Goal: Transaction & Acquisition: Book appointment/travel/reservation

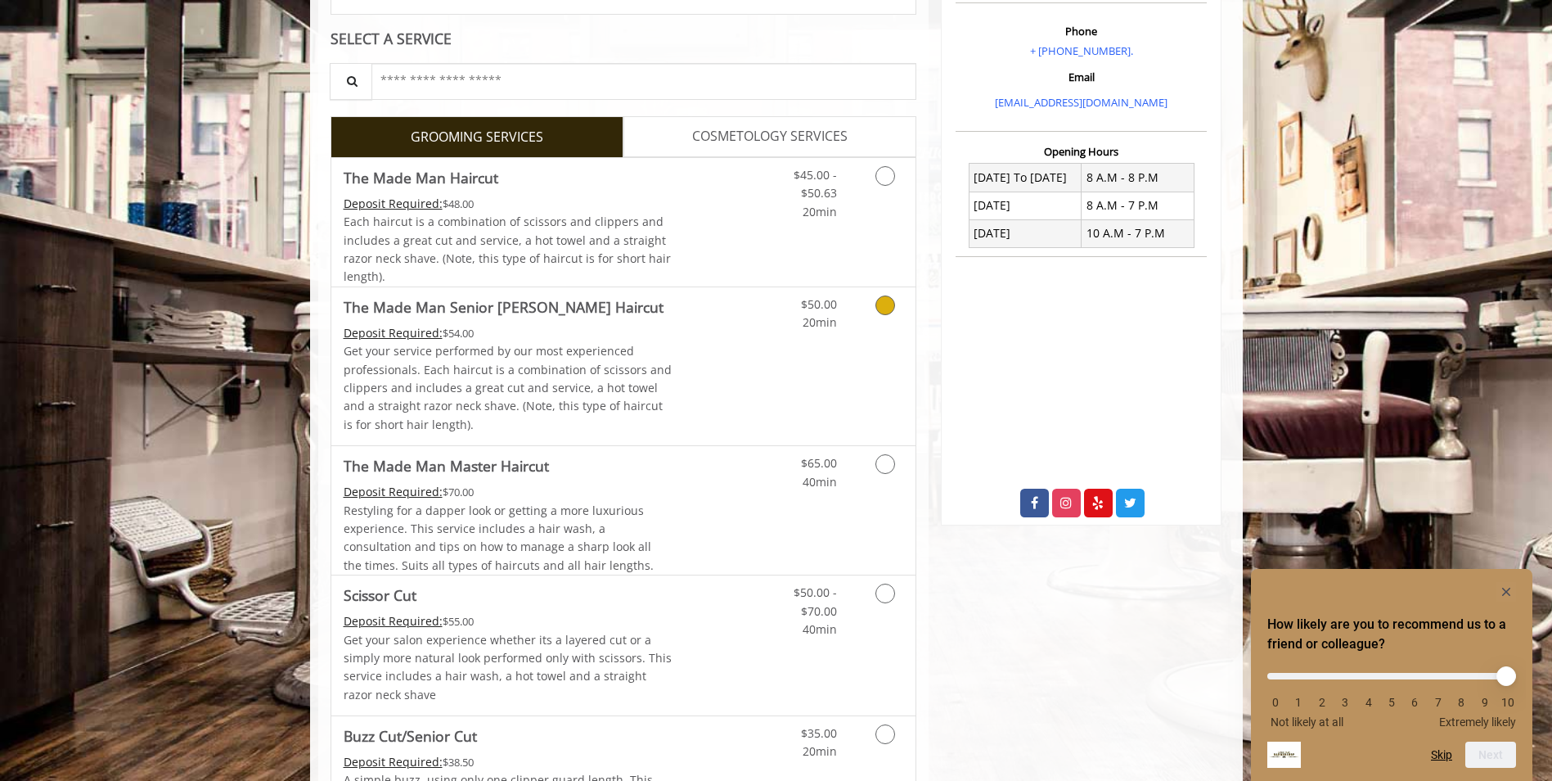
scroll to position [327, 0]
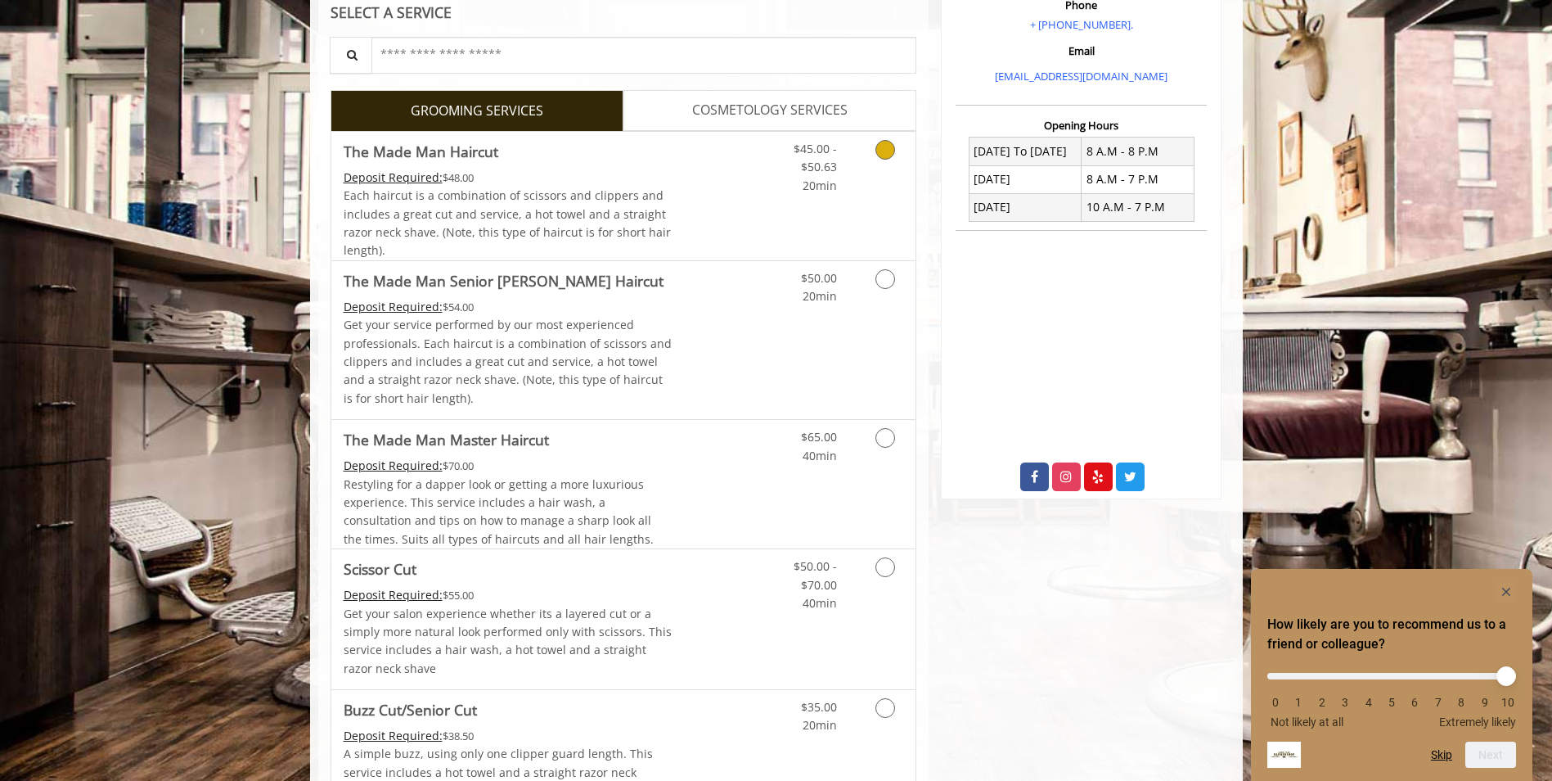
click at [893, 154] on link "Grooming services" at bounding box center [883, 163] width 42 height 63
drag, startPoint x: 892, startPoint y: 152, endPoint x: 881, endPoint y: 143, distance: 13.9
click at [881, 143] on icon "Grooming services" at bounding box center [886, 150] width 20 height 20
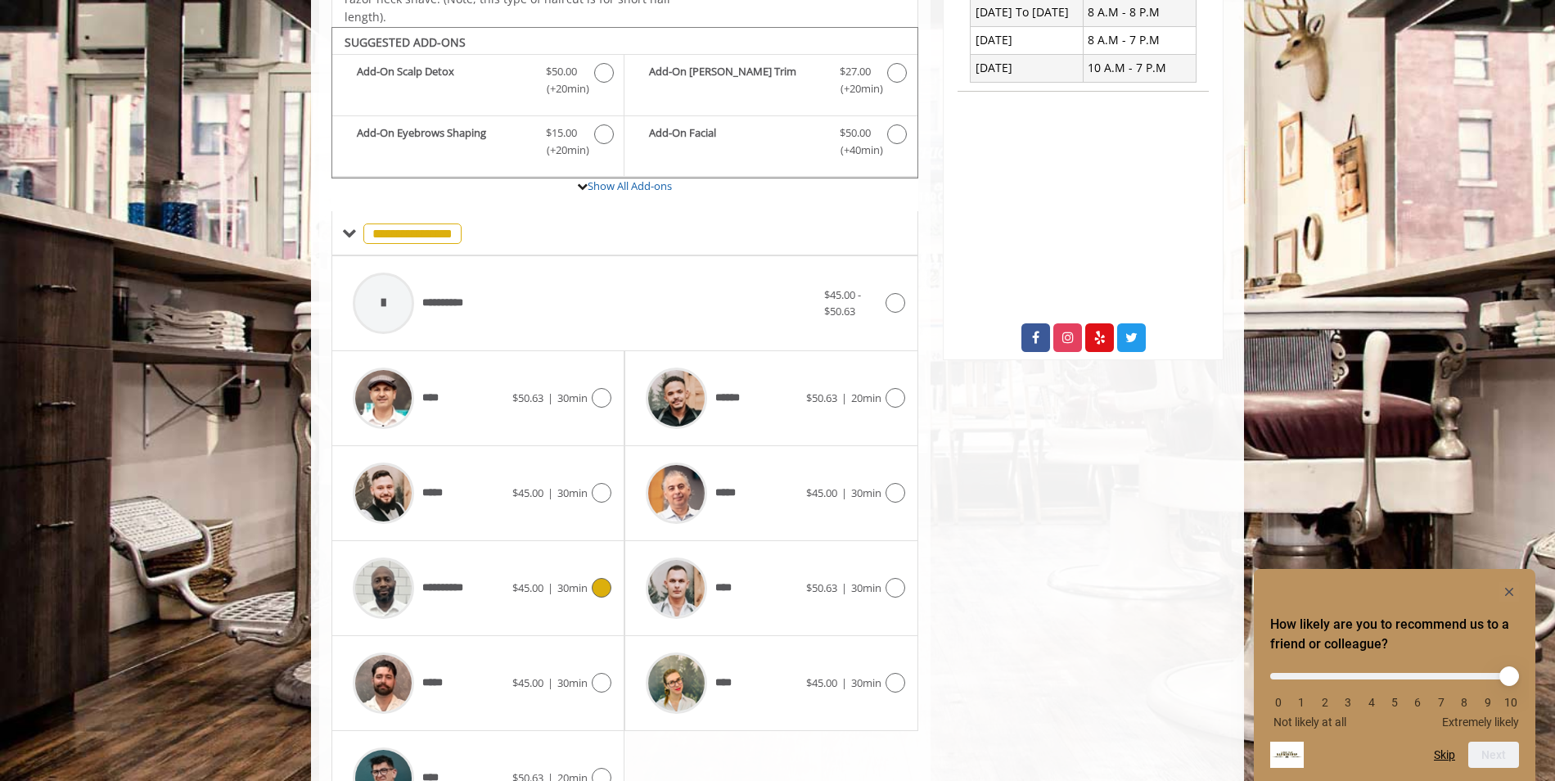
scroll to position [493, 0]
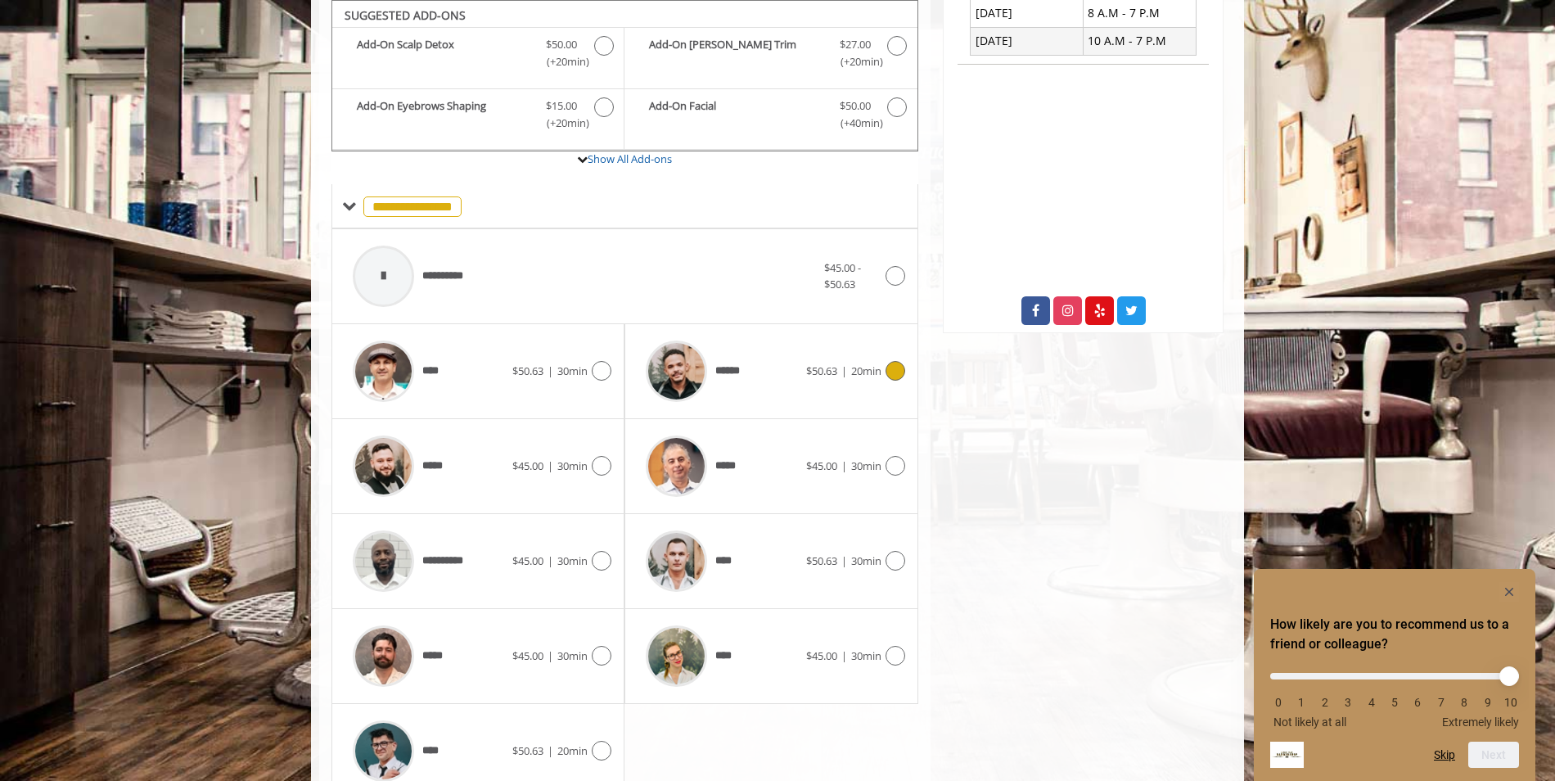
click at [890, 354] on div "****** $50.63 | 20min" at bounding box center [770, 371] width 267 height 78
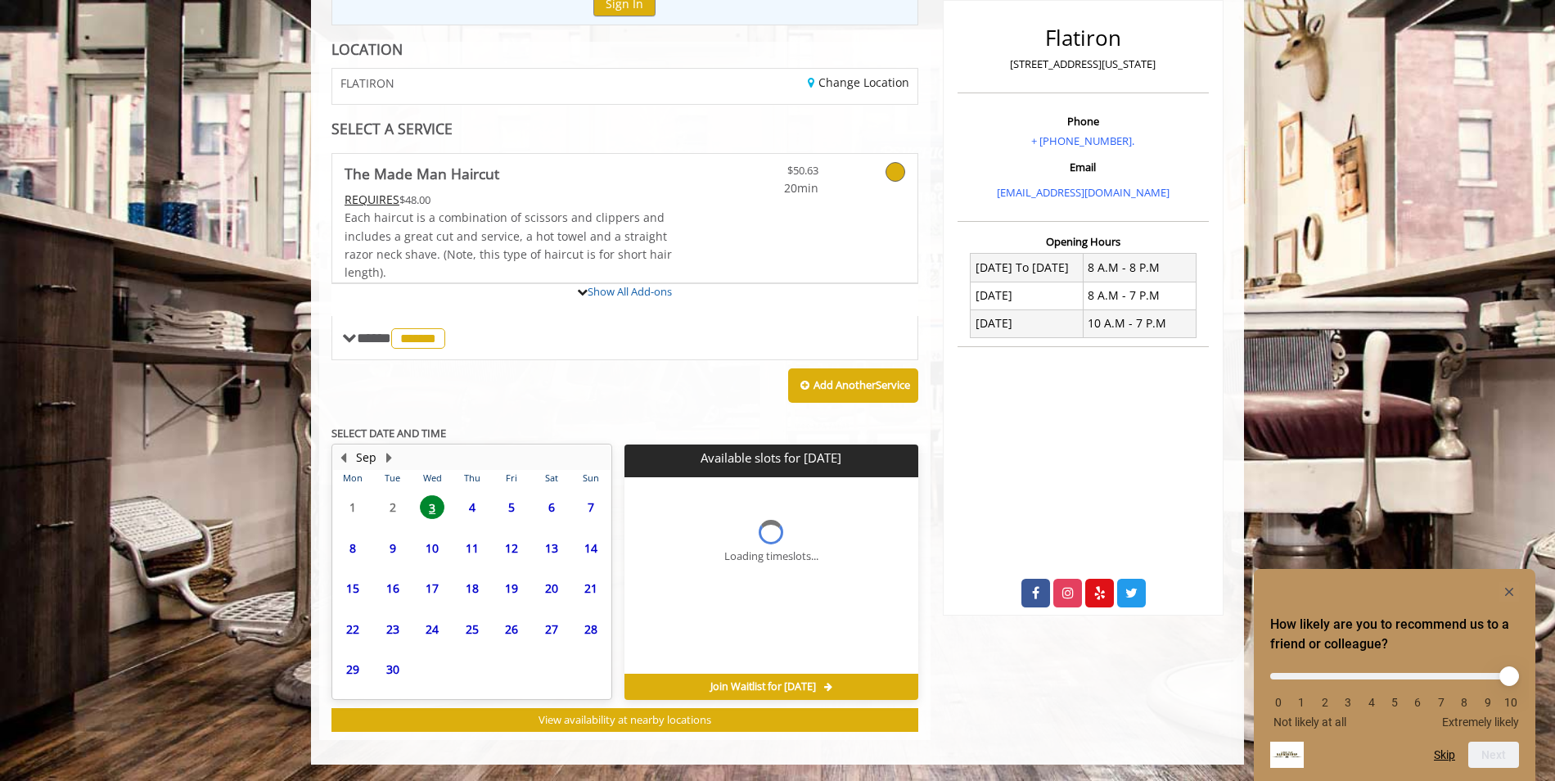
scroll to position [362, 0]
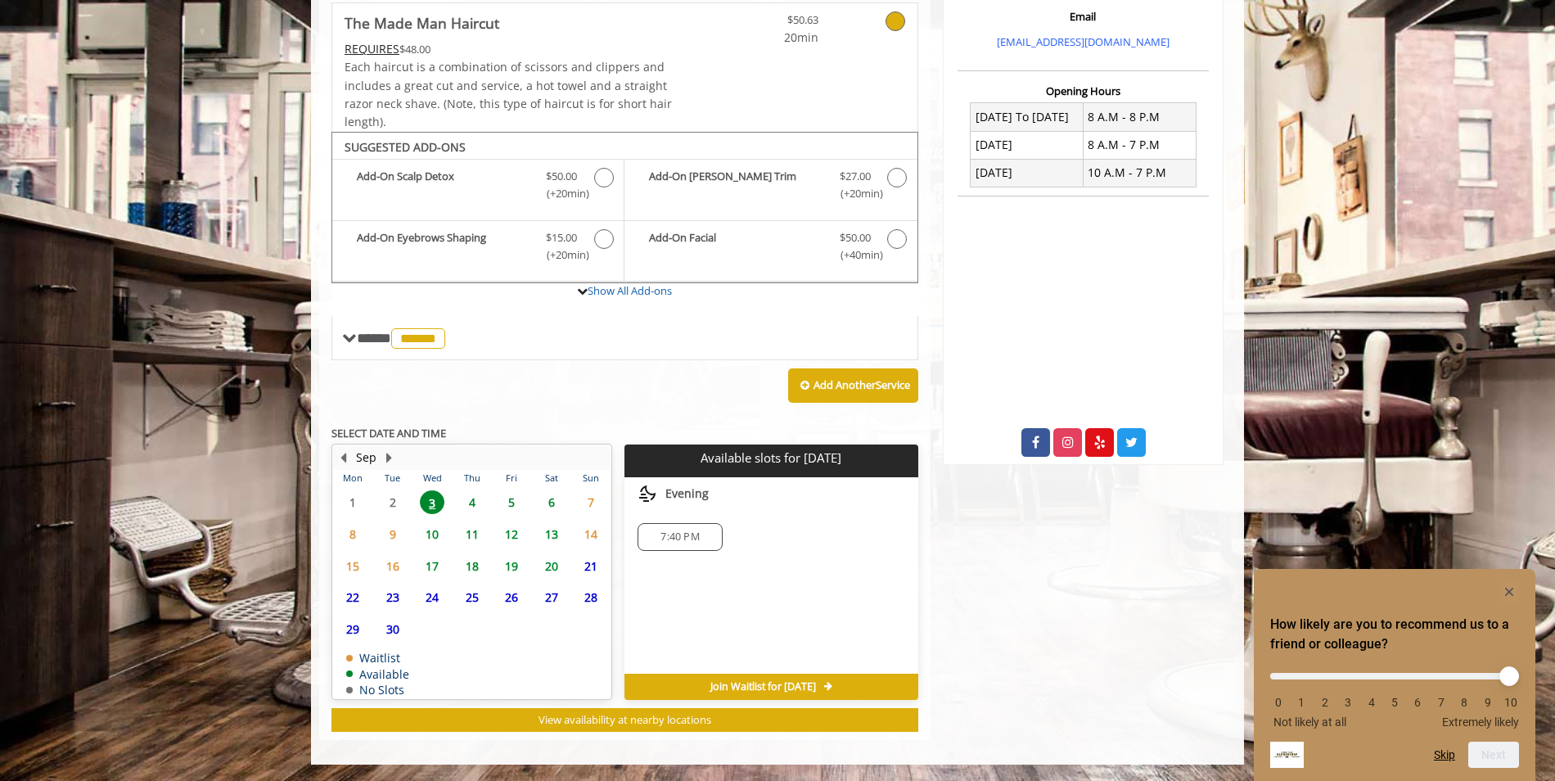
click at [475, 505] on span "4" at bounding box center [472, 502] width 25 height 24
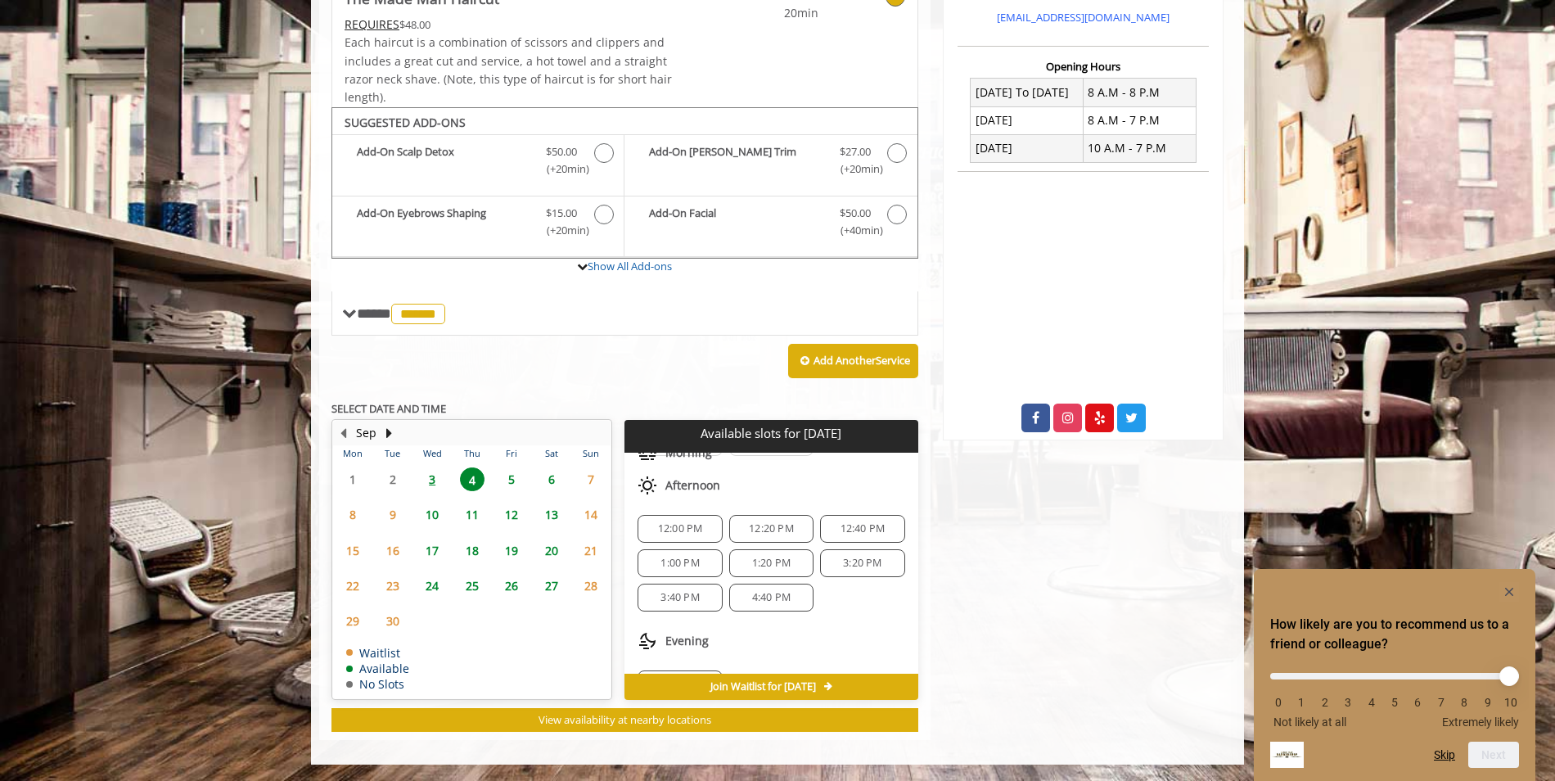
scroll to position [142, 0]
click at [524, 479] on span "5" at bounding box center [511, 479] width 25 height 24
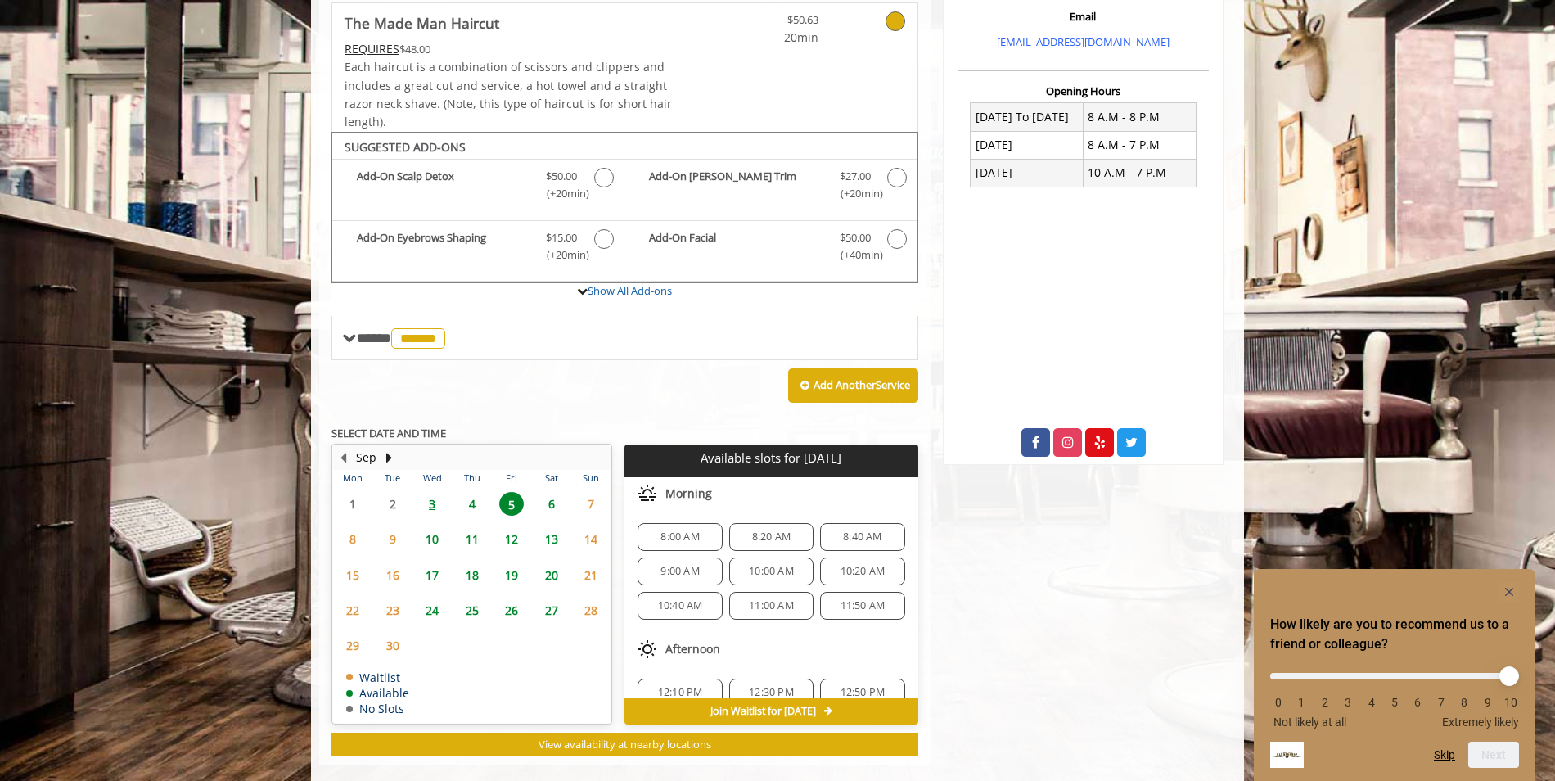
scroll to position [386, 0]
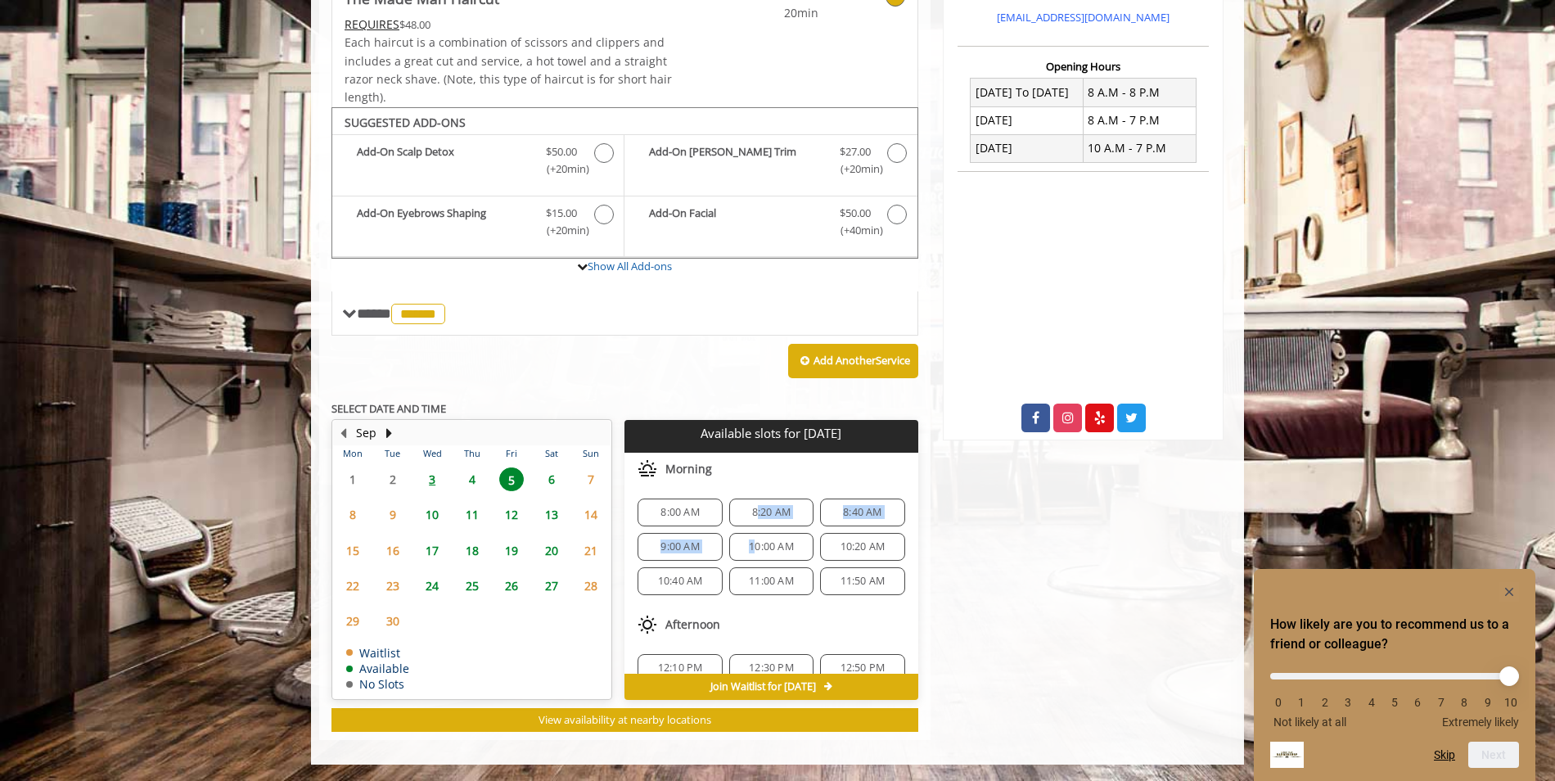
click at [750, 529] on div "8:00 AM 8:20 AM 8:40 AM 9:00 AM 10:00 AM 10:20 AM 10:40 AM 11:00 AM 11:50 AM" at bounding box center [770, 546] width 293 height 123
drag, startPoint x: 750, startPoint y: 529, endPoint x: 743, endPoint y: 518, distance: 13.6
click at [743, 518] on span "8:20 AM" at bounding box center [771, 512] width 70 height 13
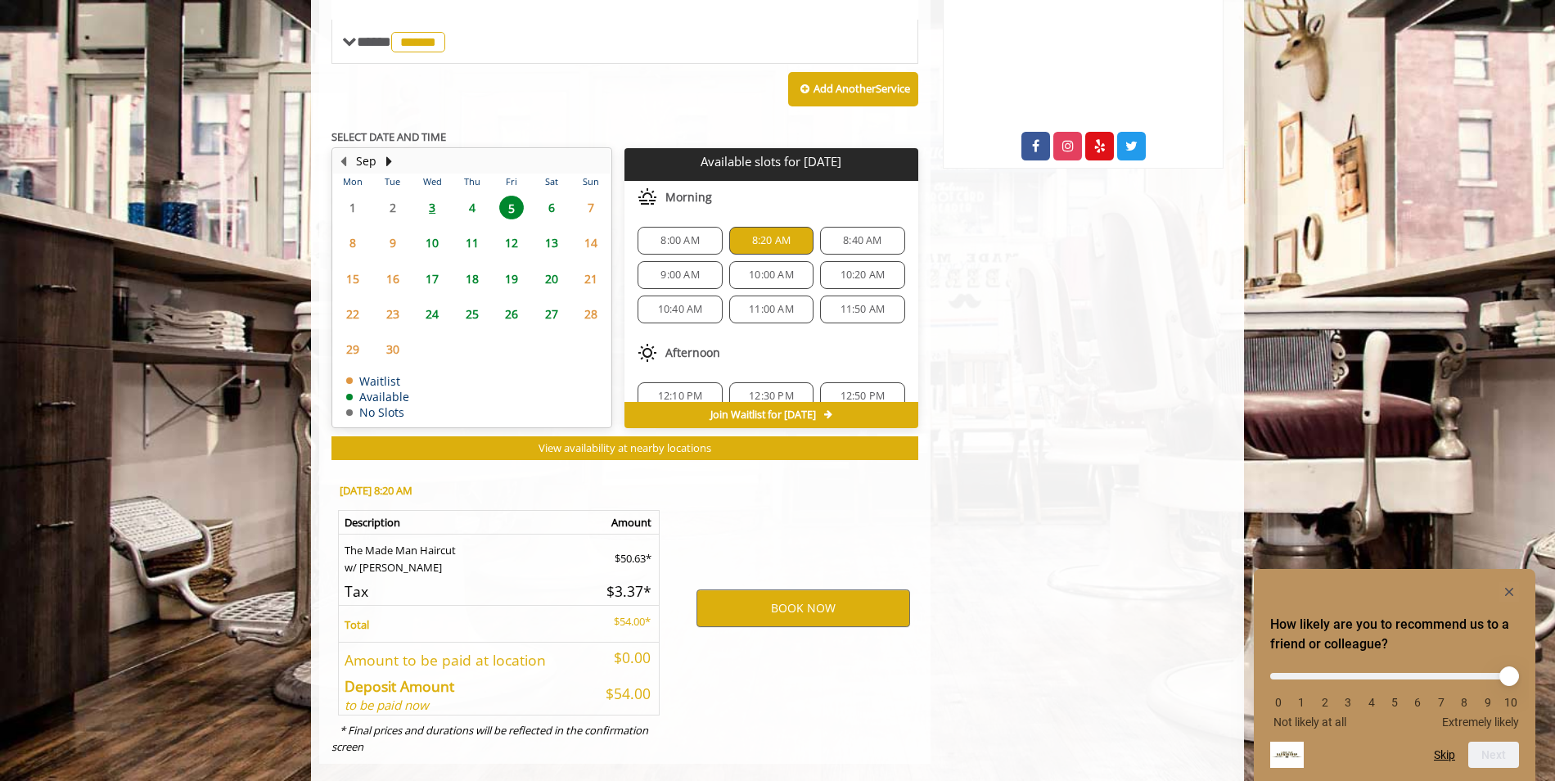
scroll to position [682, 0]
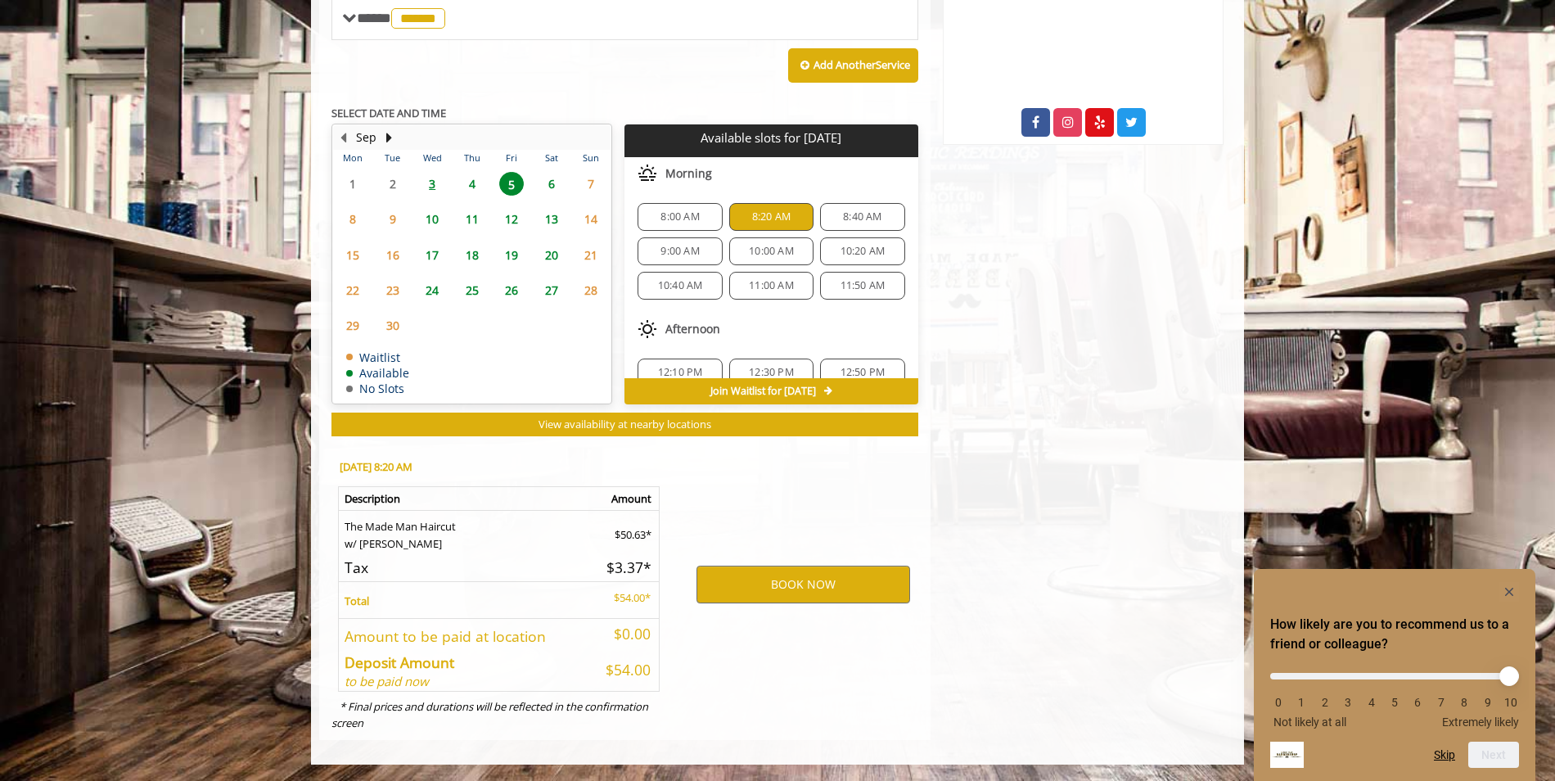
drag, startPoint x: 852, startPoint y: 619, endPoint x: 849, endPoint y: 662, distance: 42.7
click at [849, 662] on div "BOOK NOW" at bounding box center [803, 583] width 254 height 279
click at [864, 578] on button "BOOK NOW" at bounding box center [803, 584] width 214 height 38
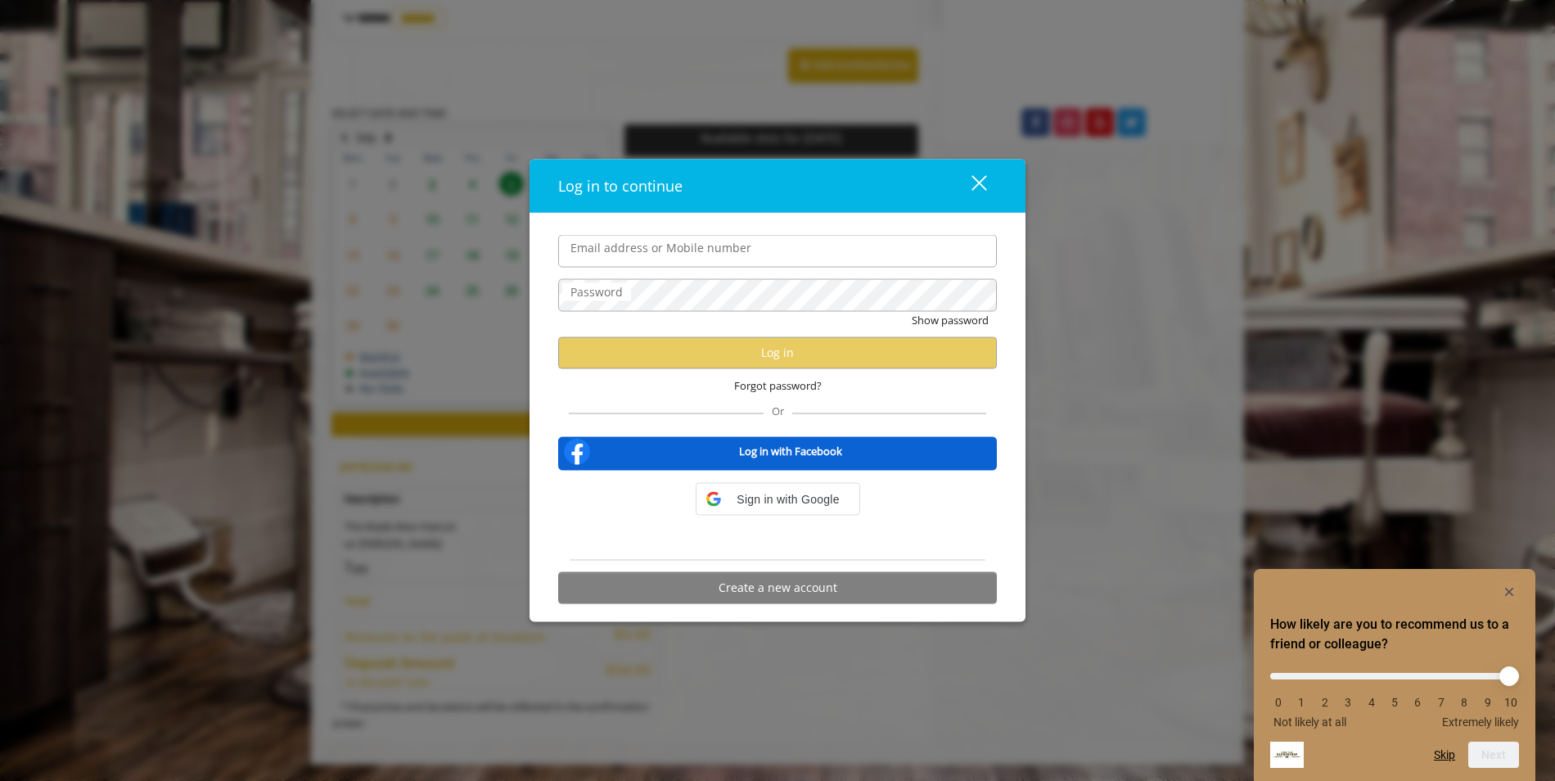
type input "**********"
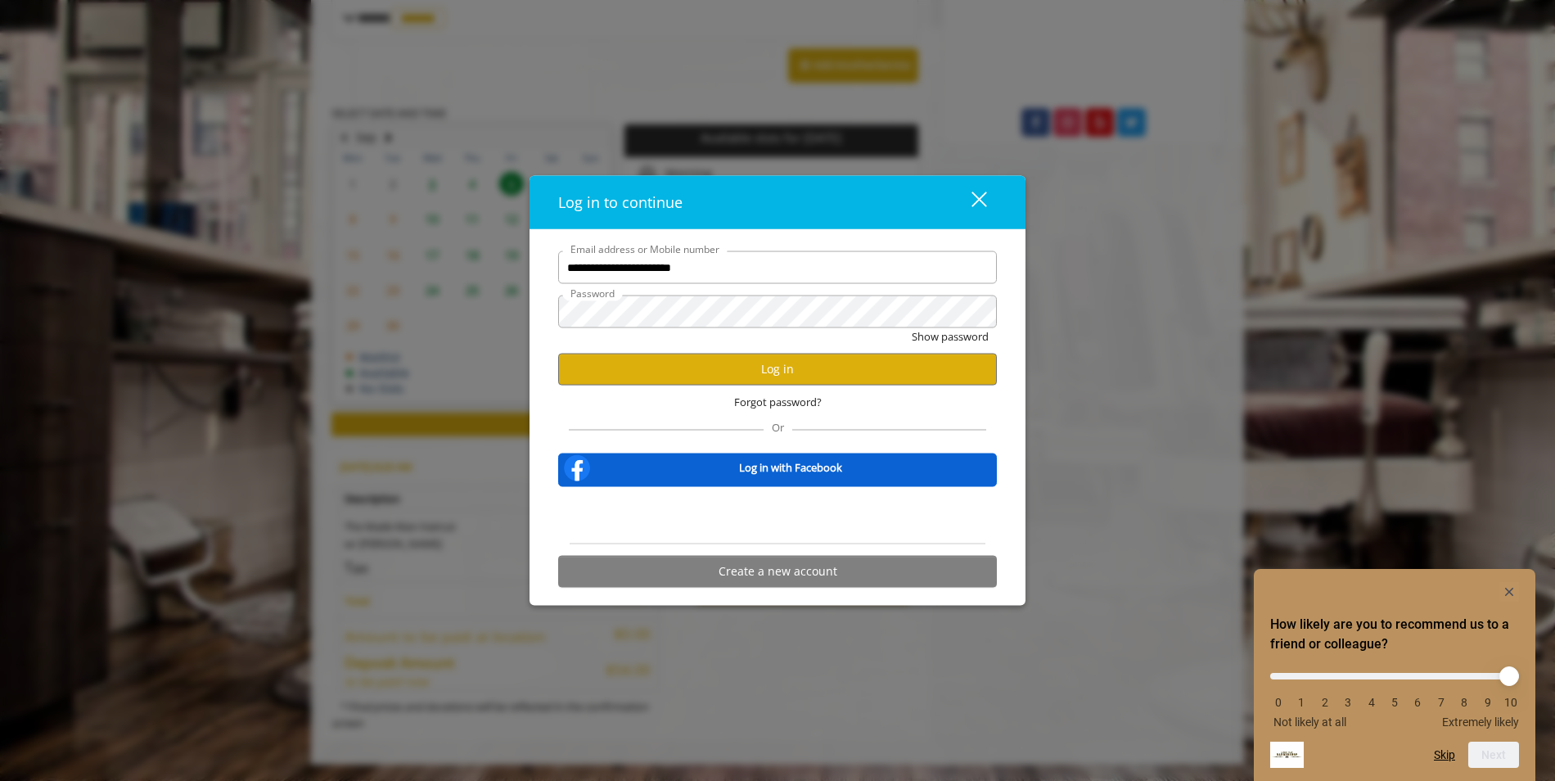
scroll to position [0, 0]
click at [803, 374] on button "Log in" at bounding box center [777, 369] width 439 height 32
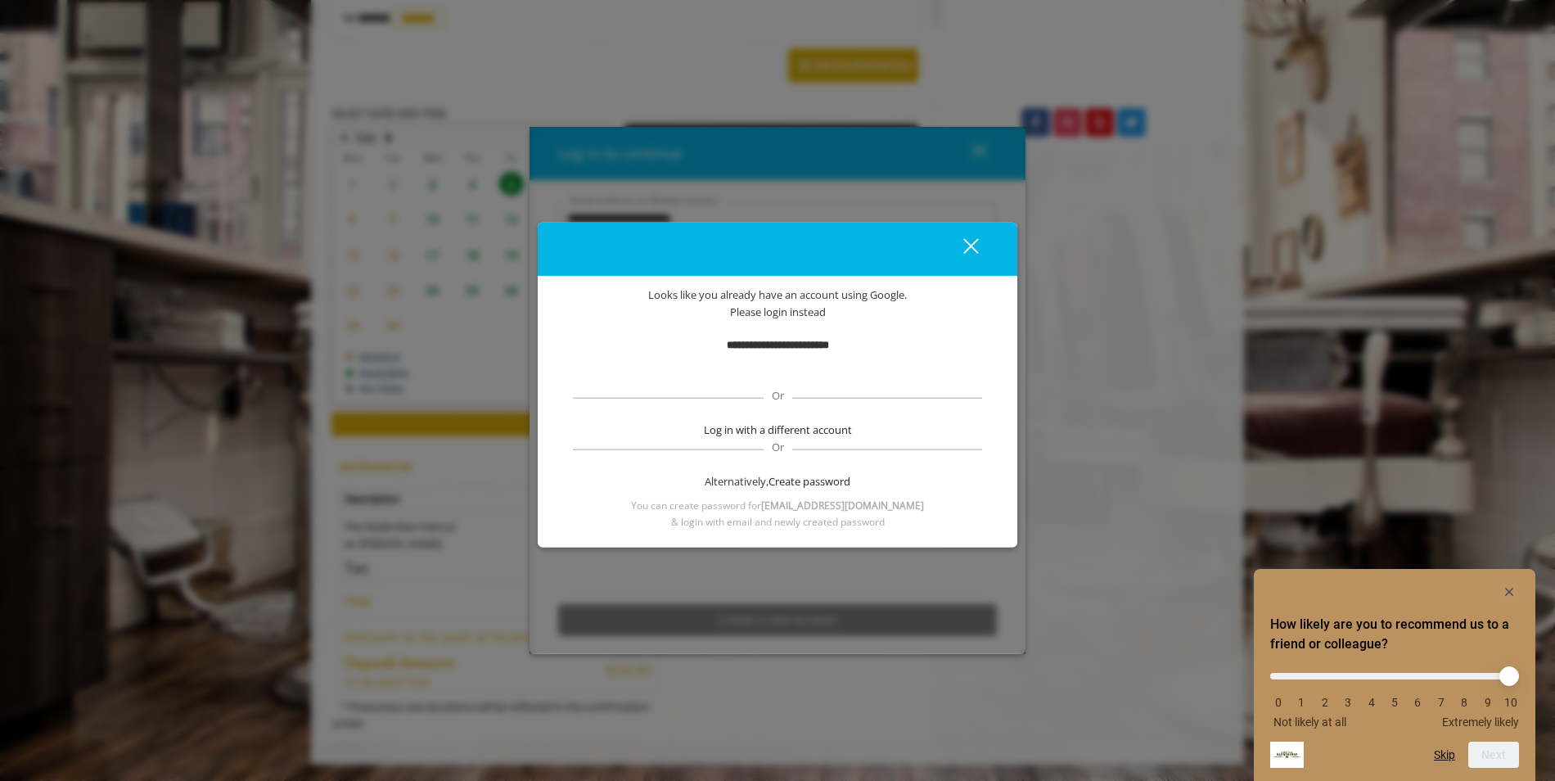
drag, startPoint x: 1025, startPoint y: 338, endPoint x: 820, endPoint y: 273, distance: 215.3
click at [820, 273] on div "close" at bounding box center [778, 250] width 480 height 54
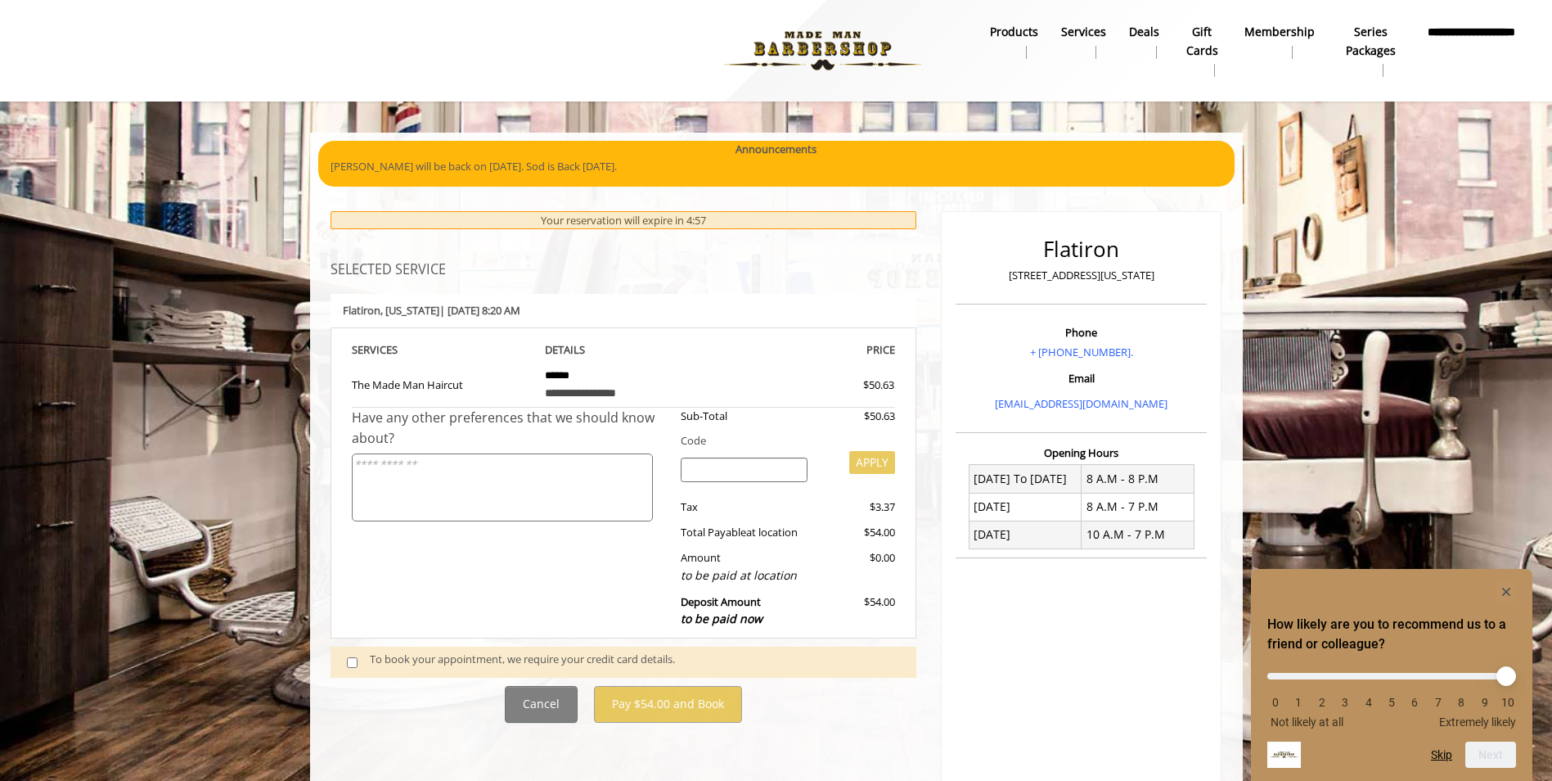
click at [397, 657] on div "To book your appointment, we require your credit card details." at bounding box center [635, 662] width 530 height 22
click at [345, 664] on span at bounding box center [359, 662] width 48 height 22
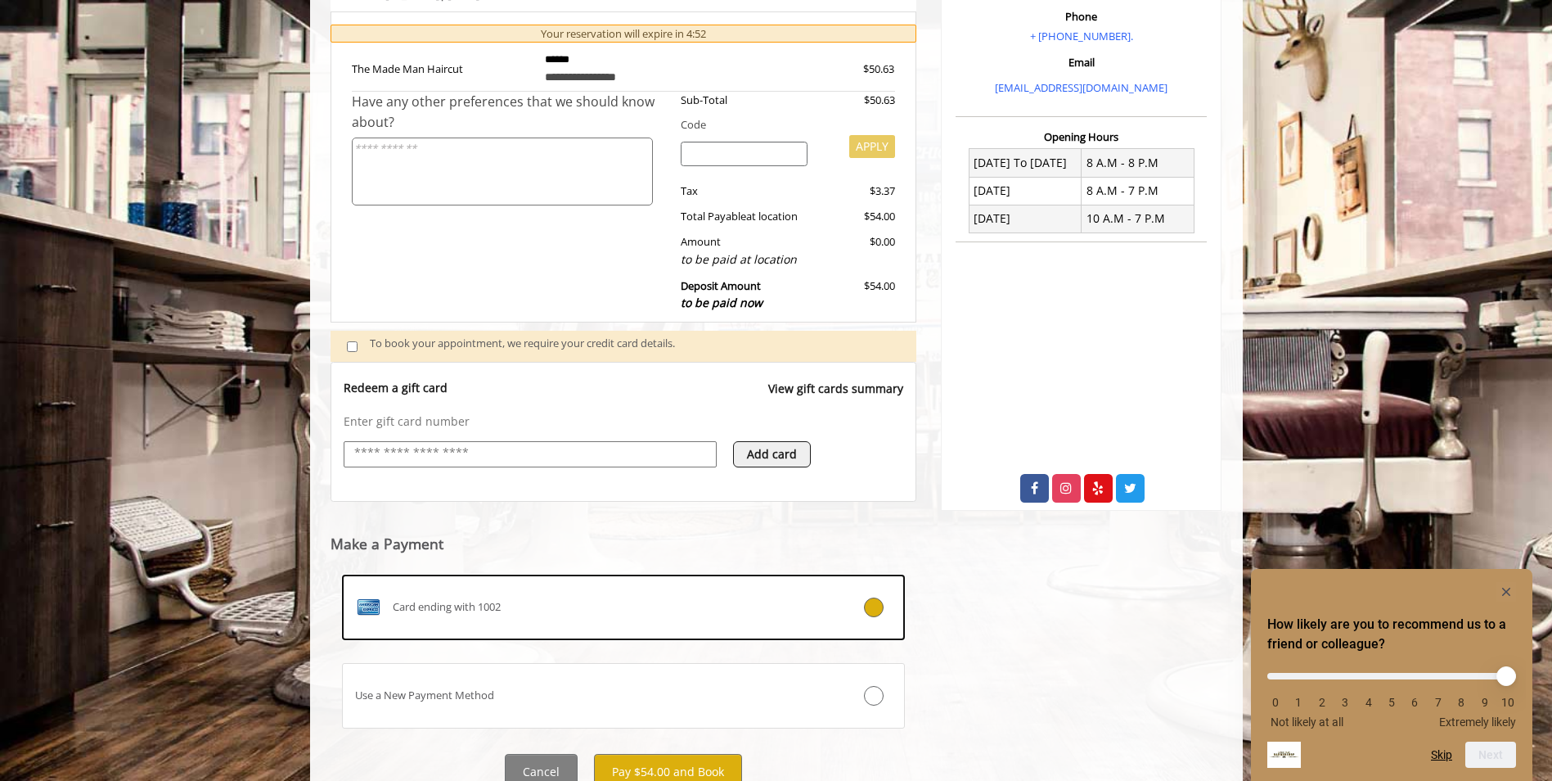
scroll to position [383, 0]
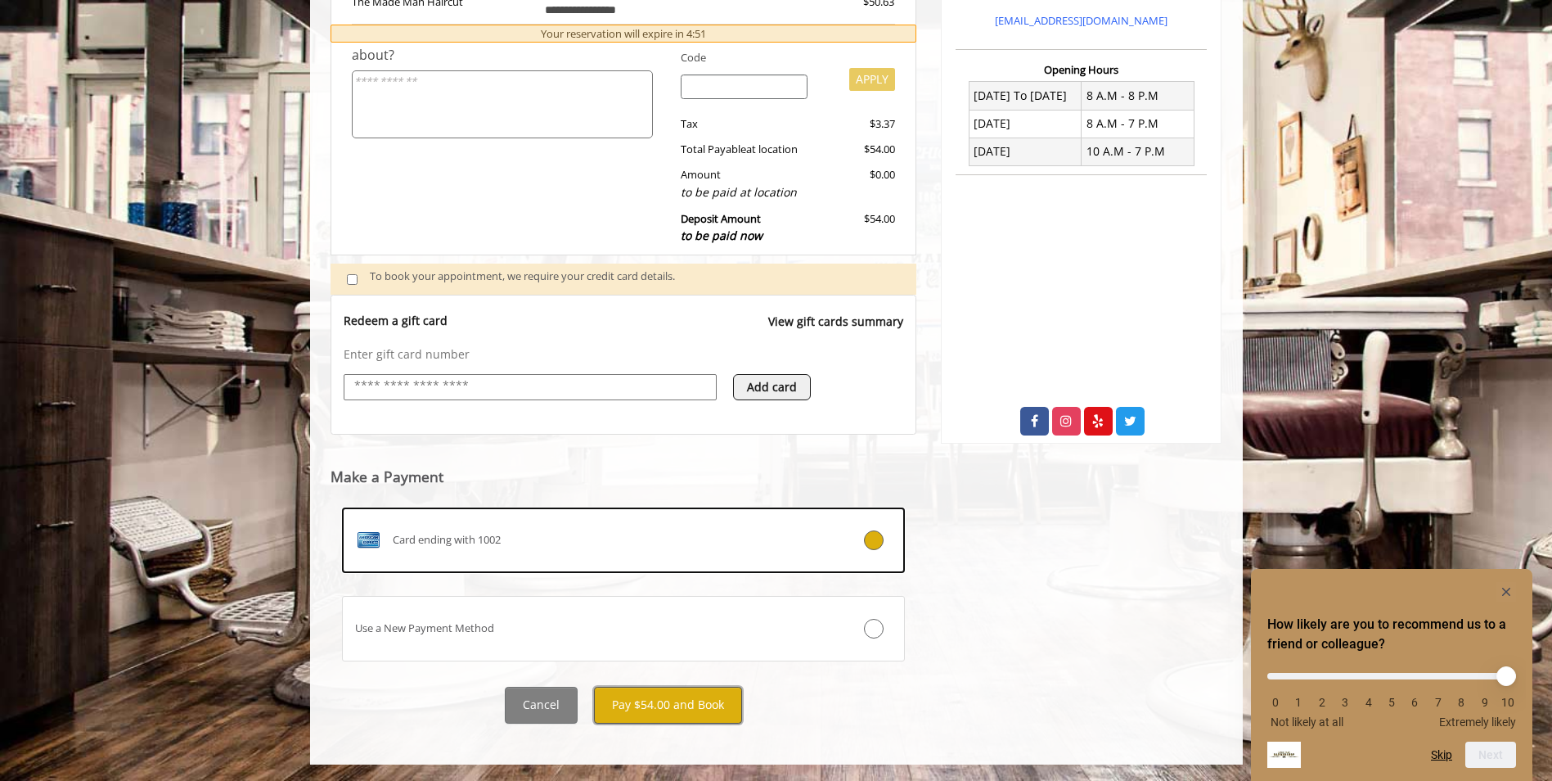
click at [665, 707] on button "Pay $54.00 and Book" at bounding box center [668, 705] width 148 height 37
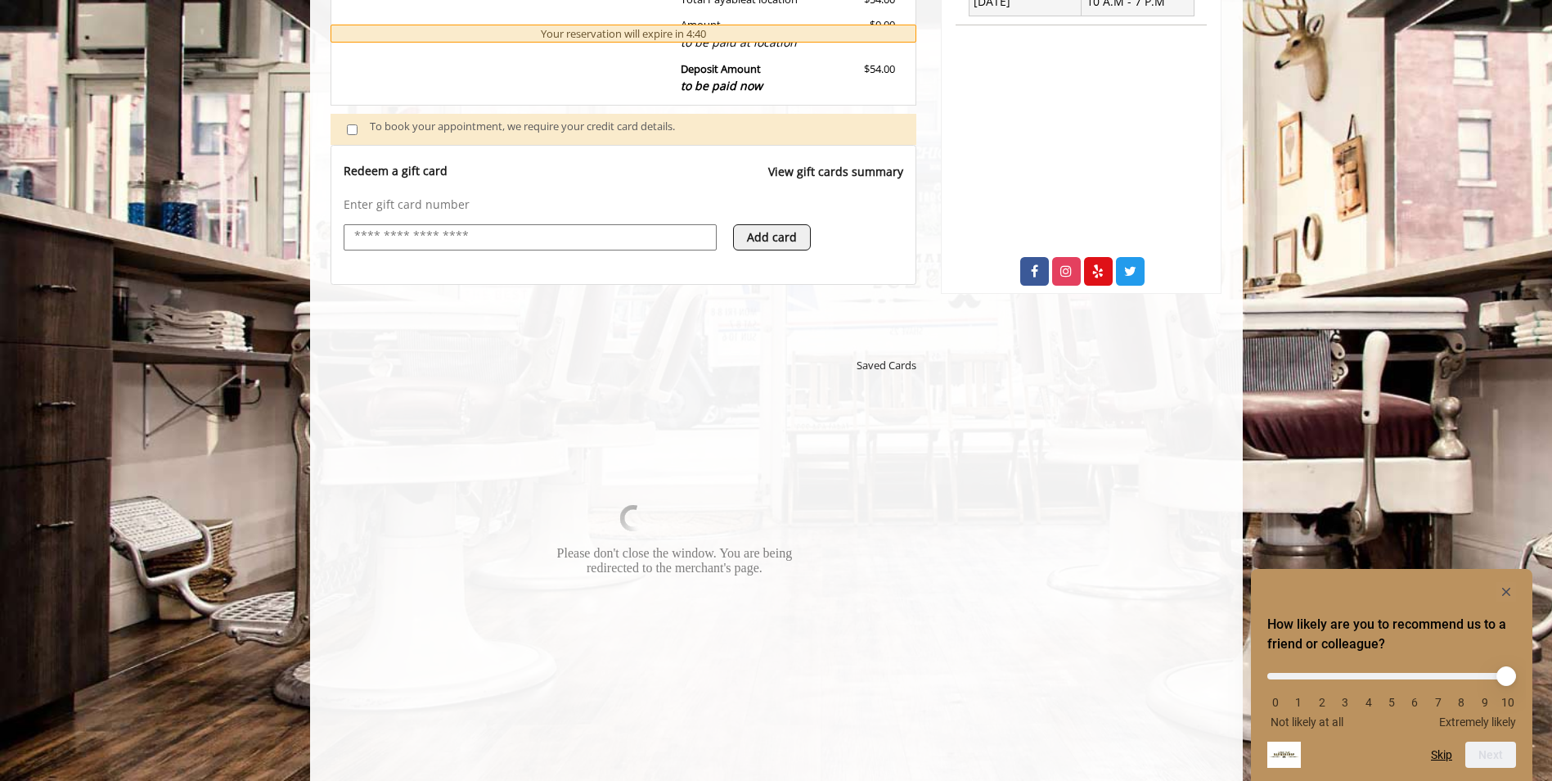
scroll to position [547, 0]
